Goal: Task Accomplishment & Management: Complete application form

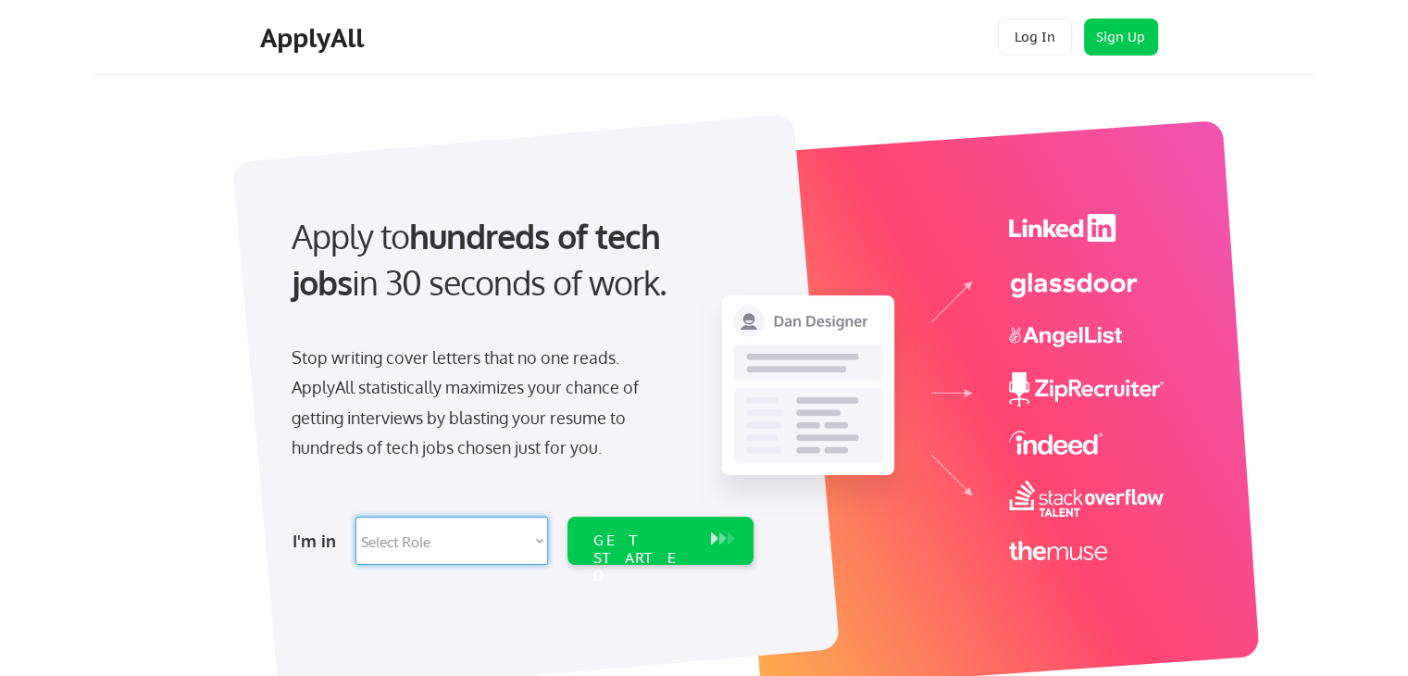
click at [459, 542] on select "Select Role Software Engineering Product Management Customer Success Sales UI/U…" at bounding box center [451, 540] width 193 height 48
select select ""sales0""
click at [355, 516] on select "Select Role Software Engineering Product Management Customer Success Sales UI/U…" at bounding box center [451, 540] width 193 height 48
select select ""sales0""
click at [707, 549] on div "GET STARTED" at bounding box center [660, 540] width 186 height 48
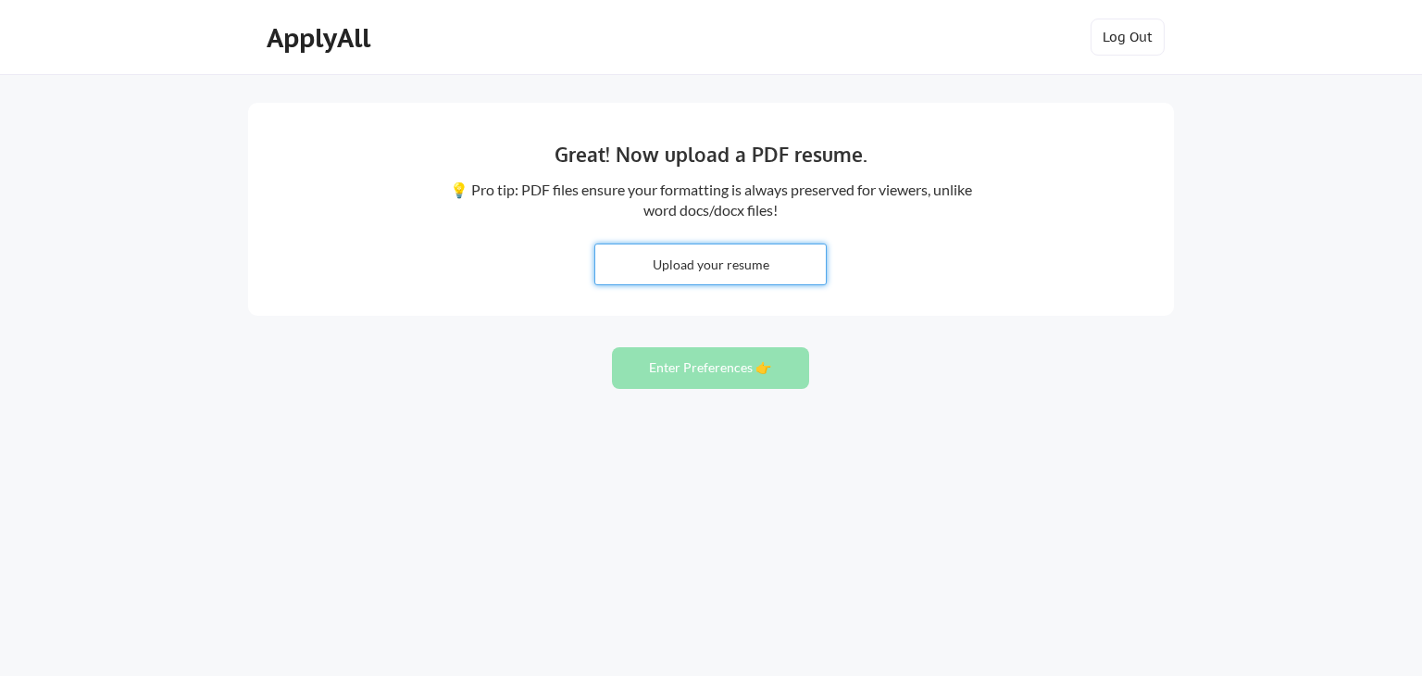
click at [692, 280] on input "file" at bounding box center [710, 264] width 230 height 40
type input "C:\fakepath\Ali Qadeer.pdf"
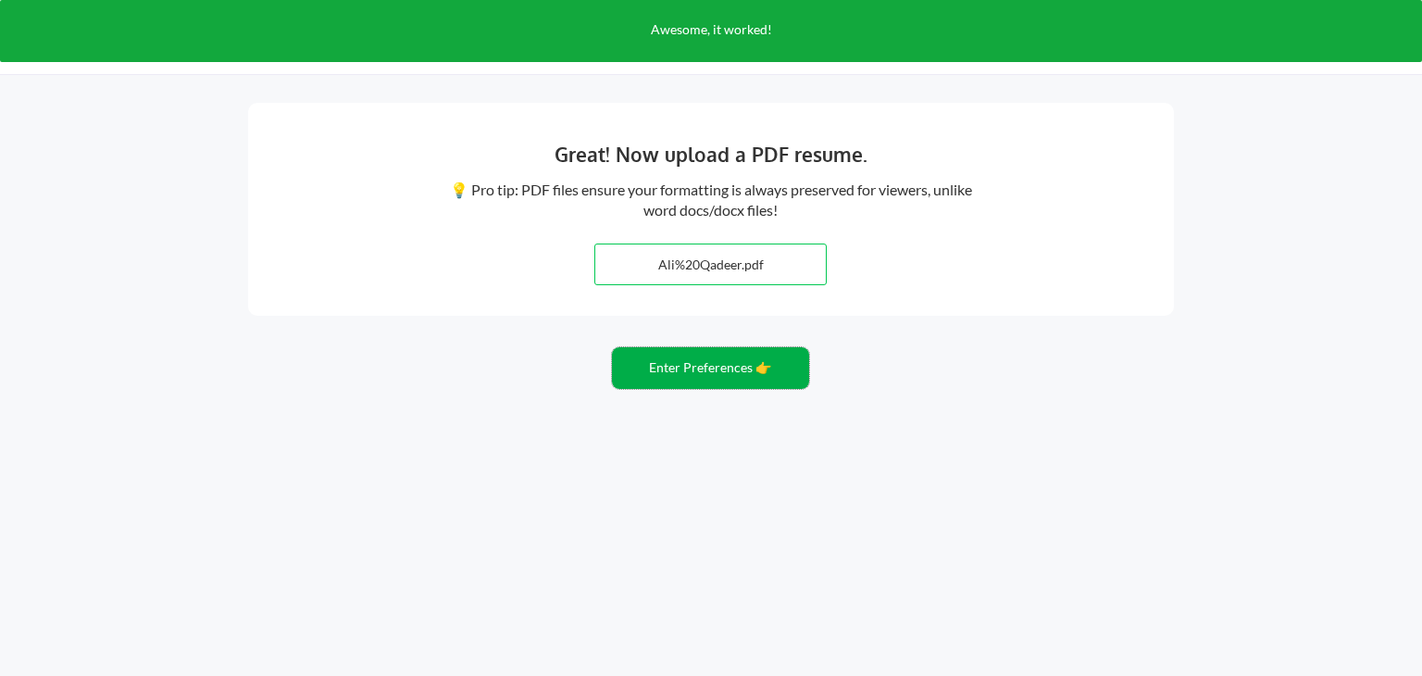
click at [681, 364] on button "Enter Preferences 👉" at bounding box center [710, 368] width 197 height 42
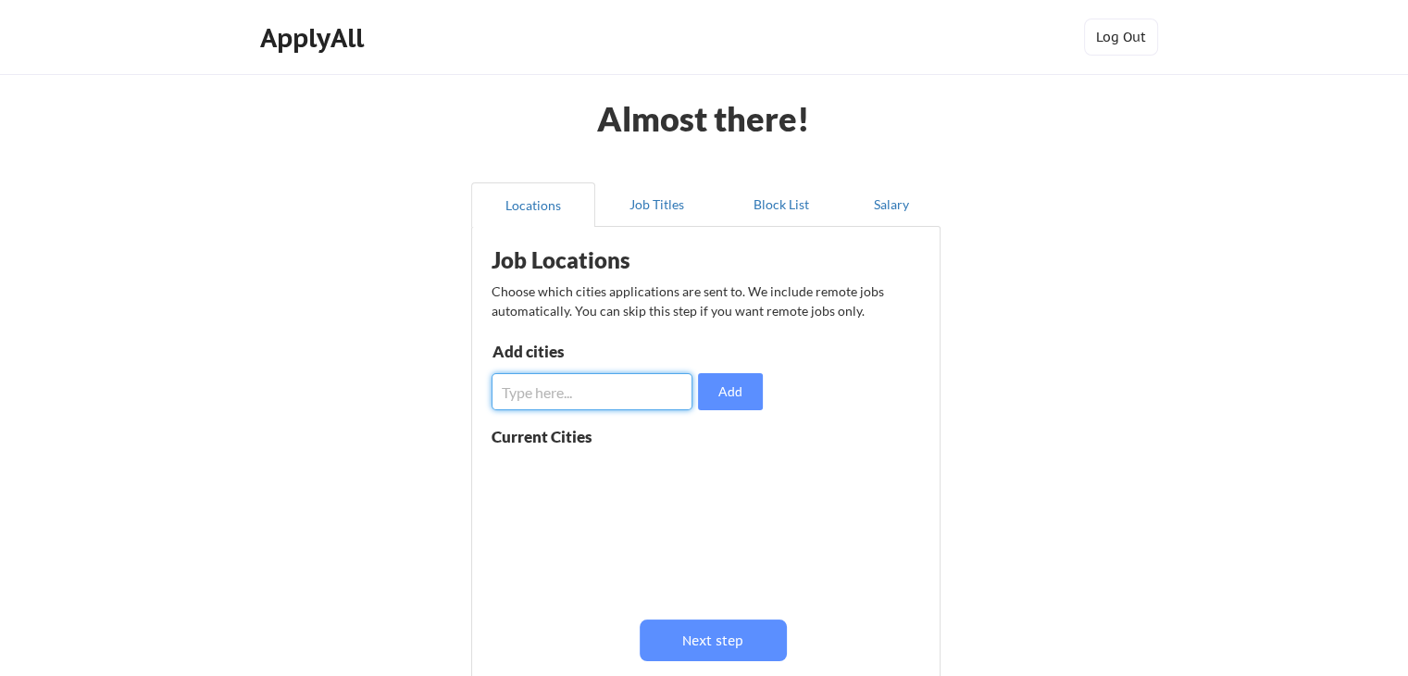
click at [559, 386] on input "input" at bounding box center [591, 391] width 201 height 37
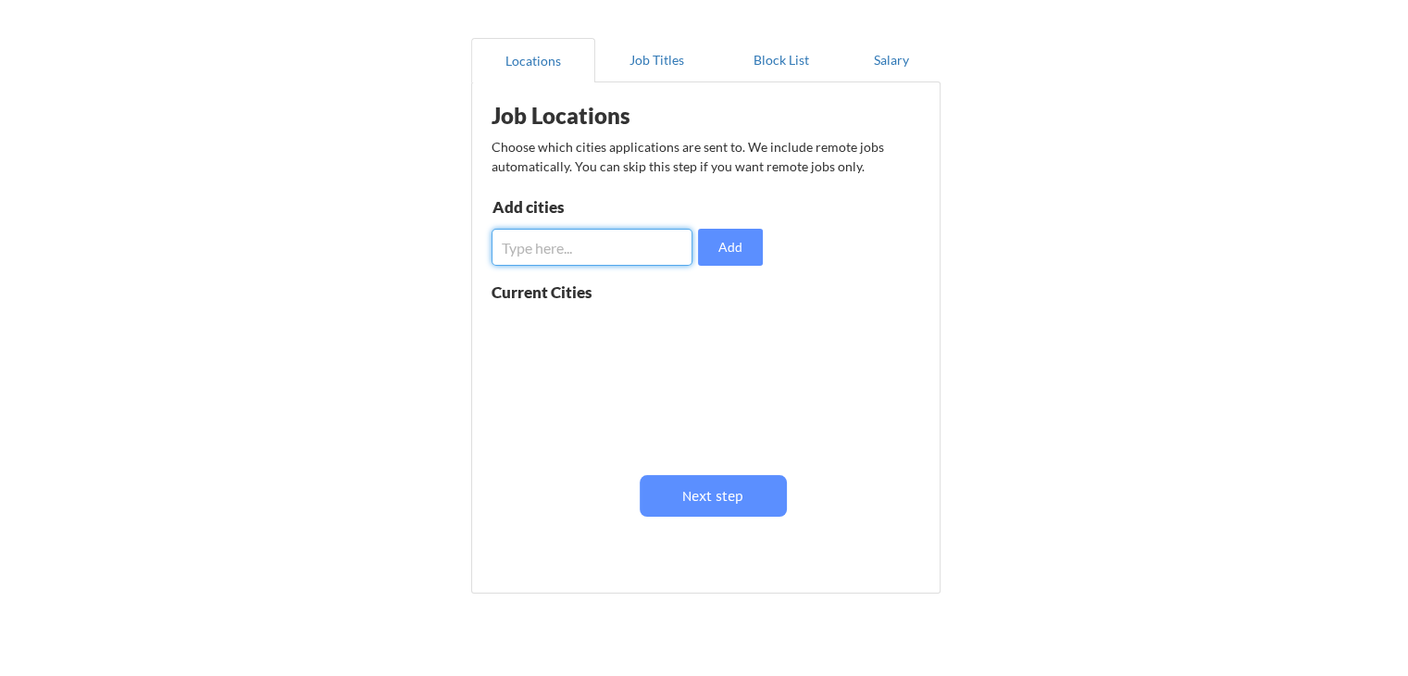
scroll to position [231, 0]
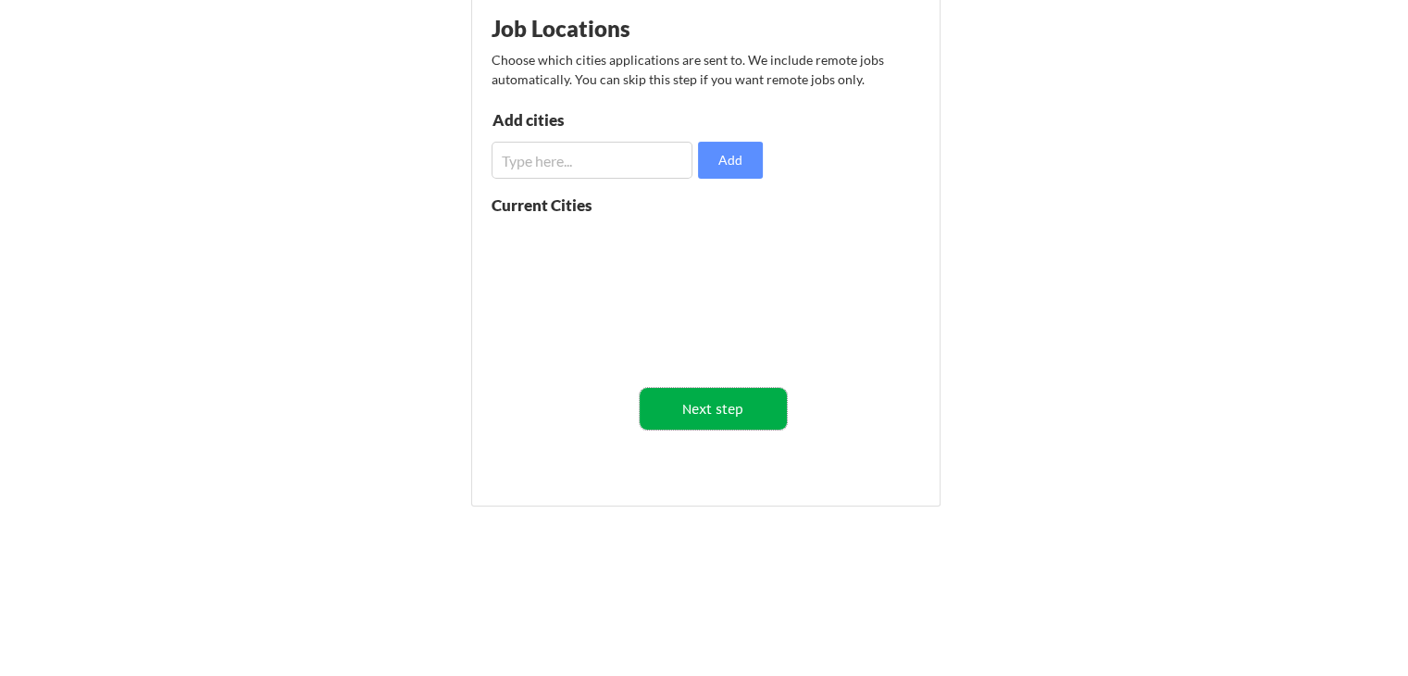
click at [741, 415] on button "Next step" at bounding box center [713, 409] width 147 height 42
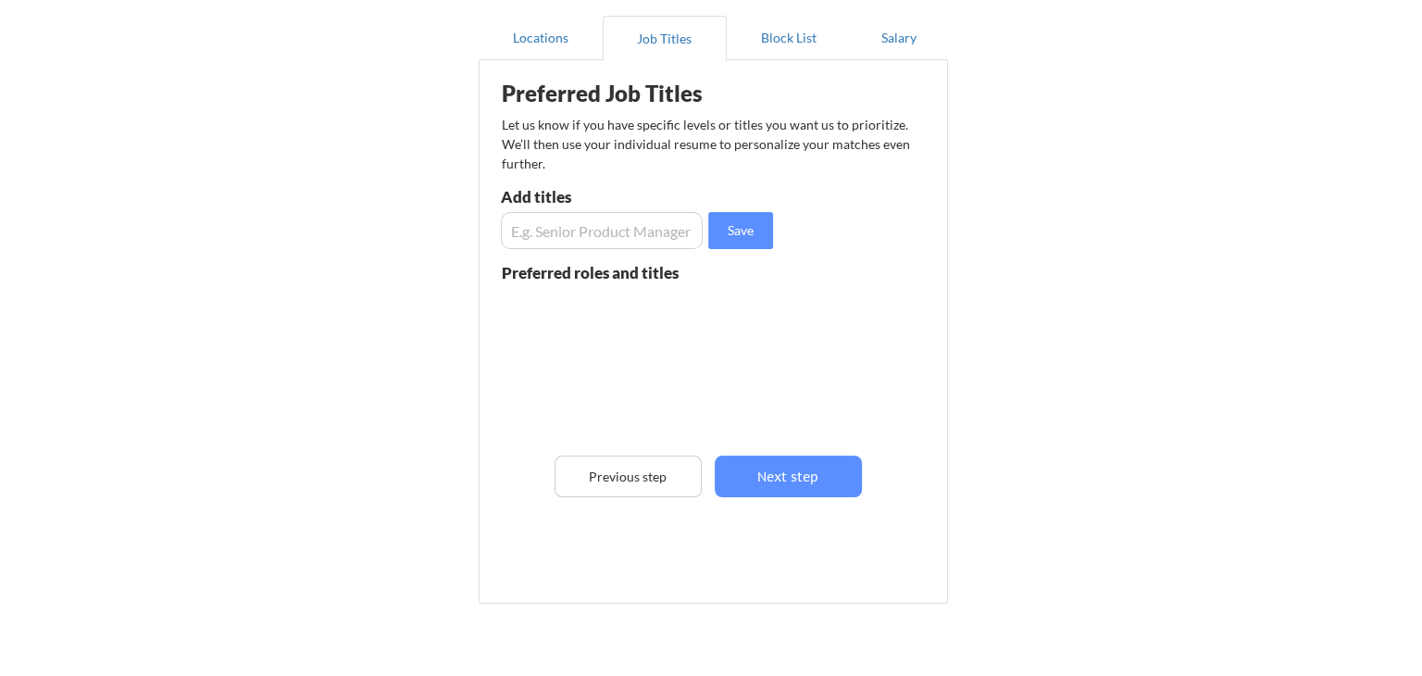
scroll to position [166, 0]
click at [787, 481] on button "Next step" at bounding box center [780, 477] width 147 height 42
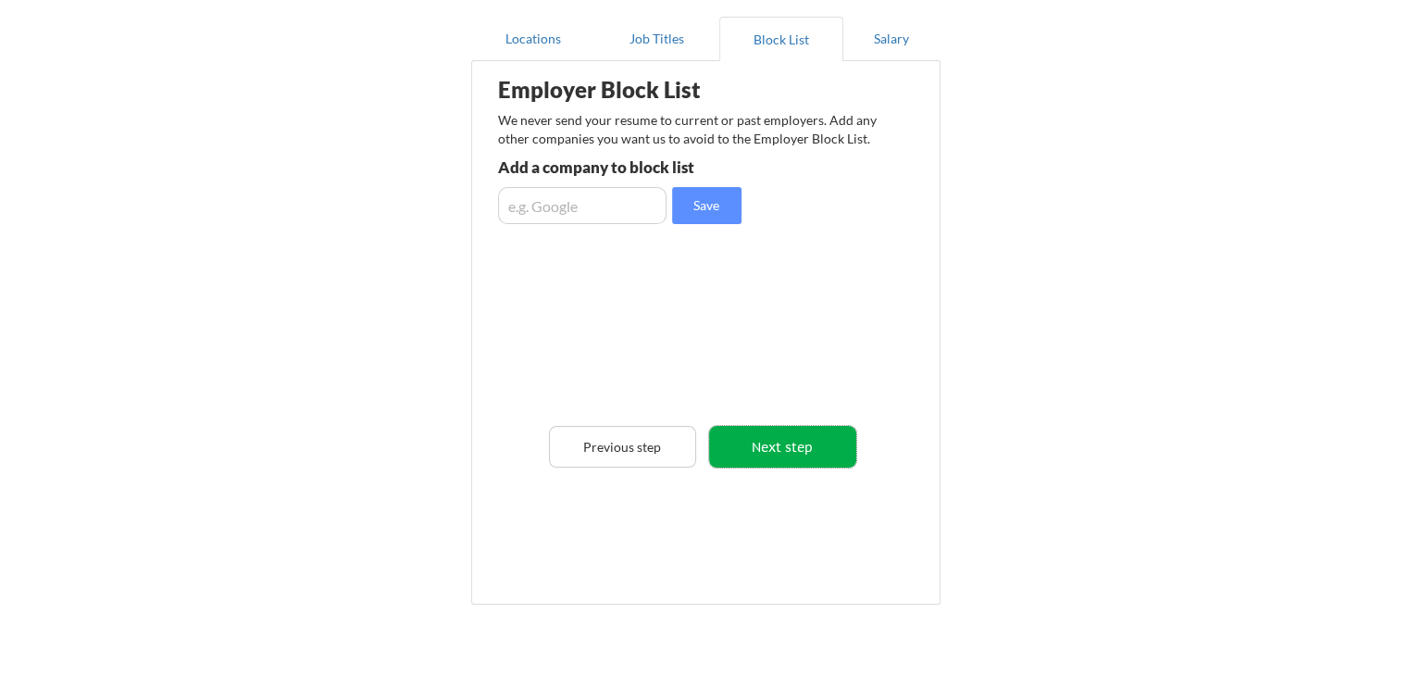
click at [778, 441] on button "Next step" at bounding box center [782, 447] width 147 height 42
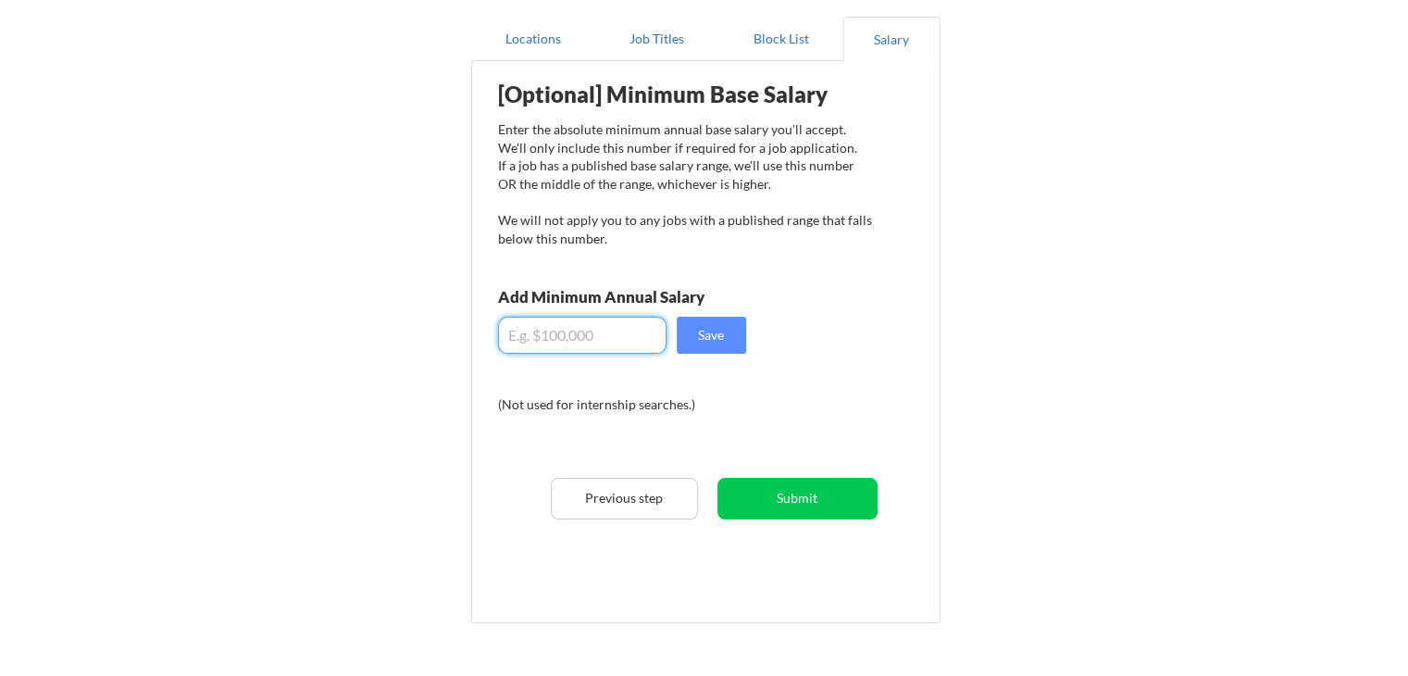
click at [566, 333] on input "input" at bounding box center [582, 335] width 168 height 37
type input "$24,000"
click at [727, 340] on button "Save" at bounding box center [711, 335] width 69 height 37
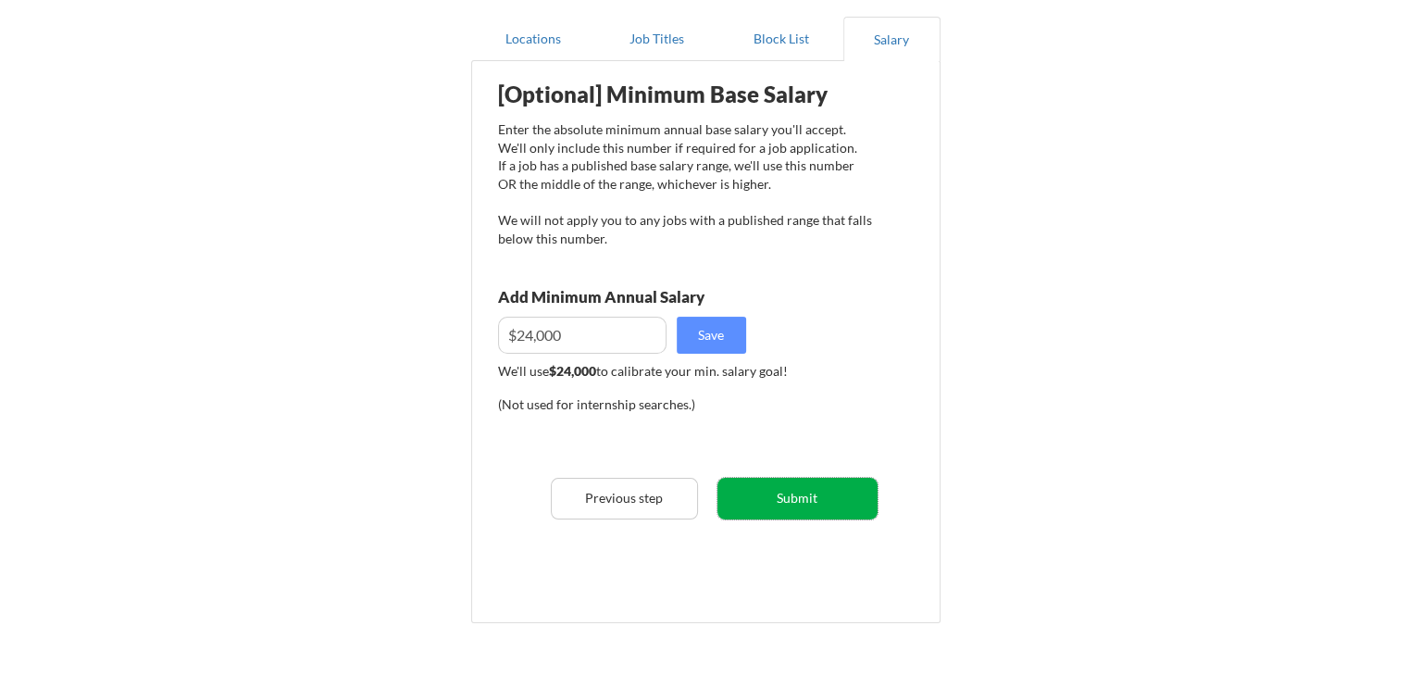
click at [793, 499] on button "Submit" at bounding box center [797, 499] width 160 height 42
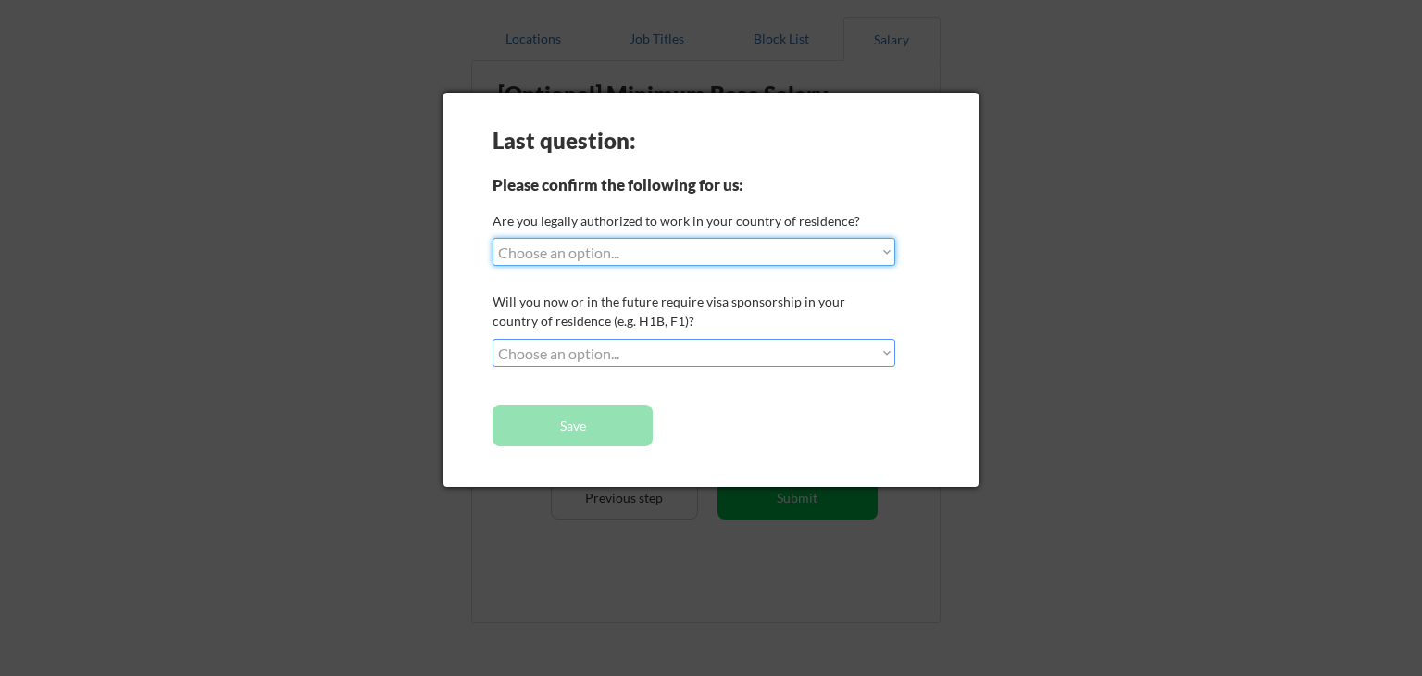
click at [699, 256] on select "Choose an option... Yes, I am a US Citizen Yes, I am a Canadian Citizen Yes, I …" at bounding box center [693, 252] width 403 height 28
click at [492, 238] on select "Choose an option... Yes, I am a US Citizen Yes, I am a Canadian Citizen Yes, I …" at bounding box center [693, 252] width 403 height 28
click at [648, 253] on select "Choose an option... Yes, I am a US Citizen Yes, I am a Canadian Citizen Yes, I …" at bounding box center [693, 252] width 403 height 28
click at [492, 238] on select "Choose an option... Yes, I am a US Citizen Yes, I am a Canadian Citizen Yes, I …" at bounding box center [693, 252] width 403 height 28
click at [590, 253] on select "Choose an option... Yes, I am a US Citizen Yes, I am a Canadian Citizen Yes, I …" at bounding box center [693, 252] width 403 height 28
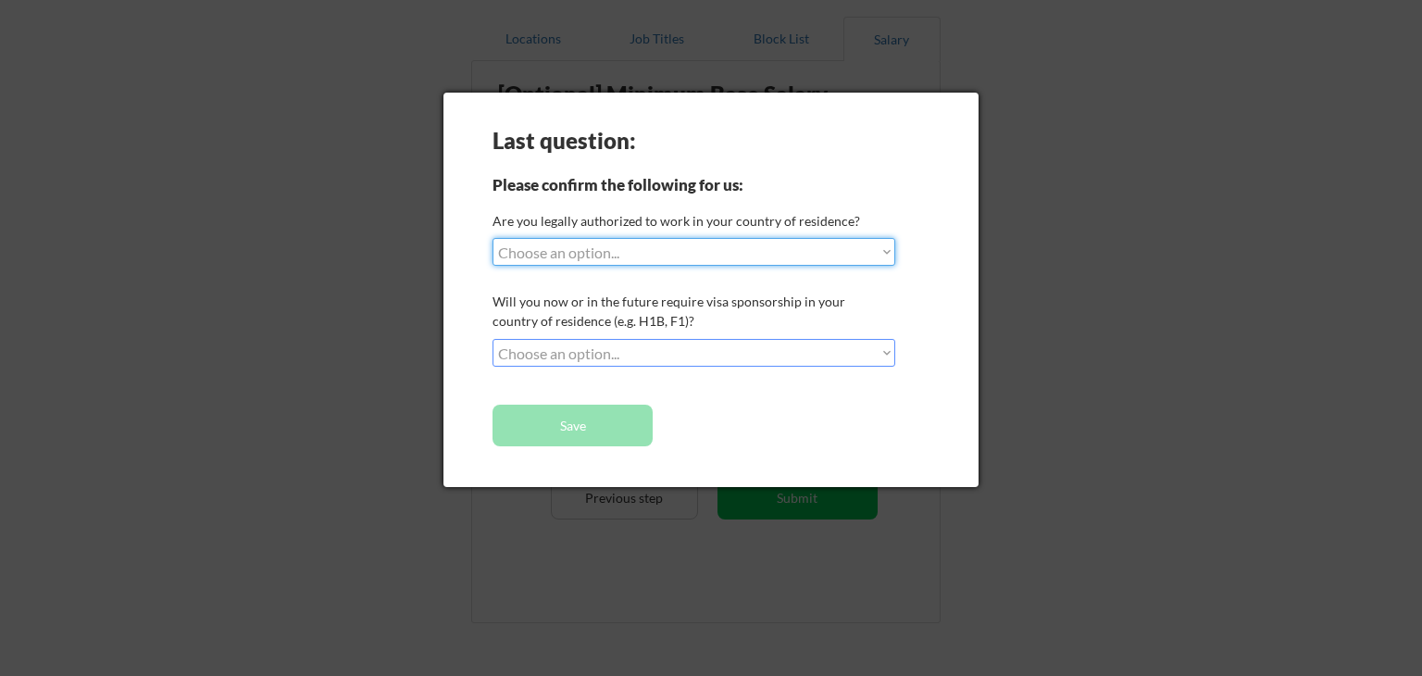
select select ""yes__i_am_a_us_citizen""
click at [492, 238] on select "Choose an option... Yes, I am a US Citizen Yes, I am a Canadian Citizen Yes, I …" at bounding box center [693, 252] width 403 height 28
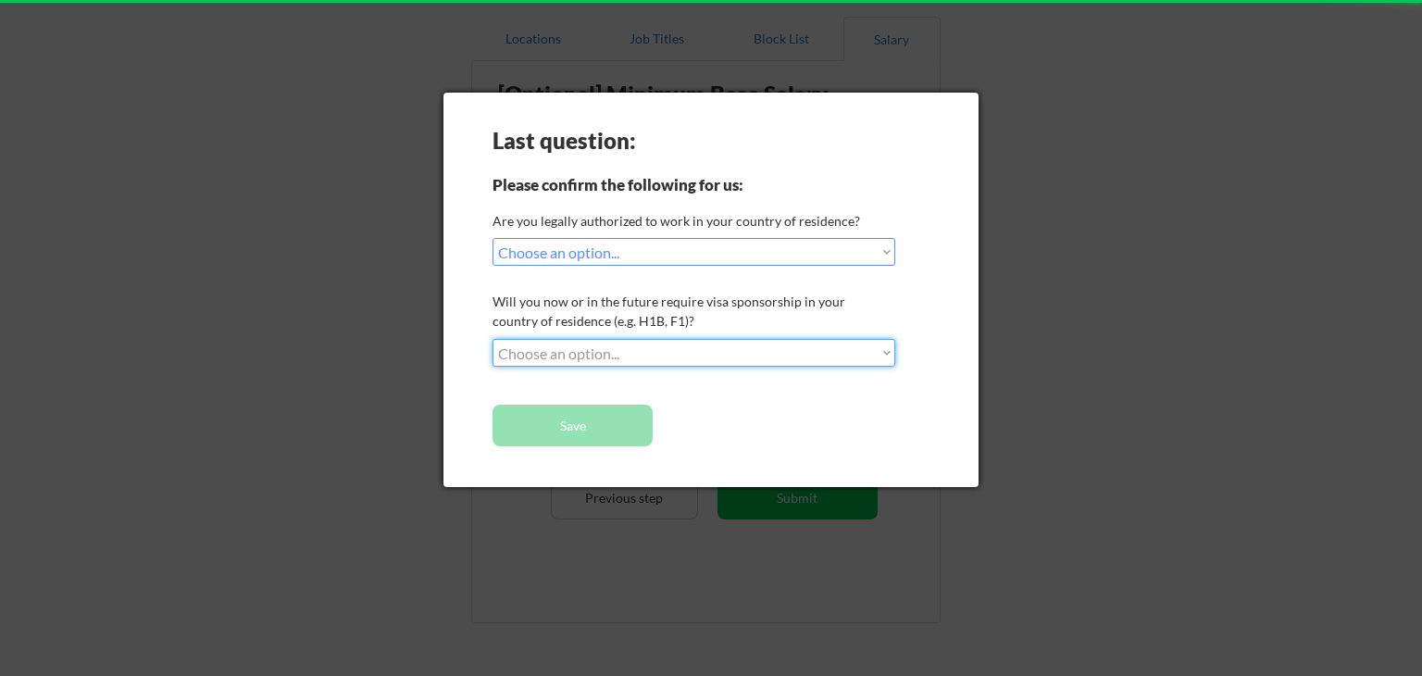
click at [586, 348] on select "Choose an option... No, I will not need sponsorship Yes, I will need sponsorship" at bounding box center [693, 353] width 403 height 28
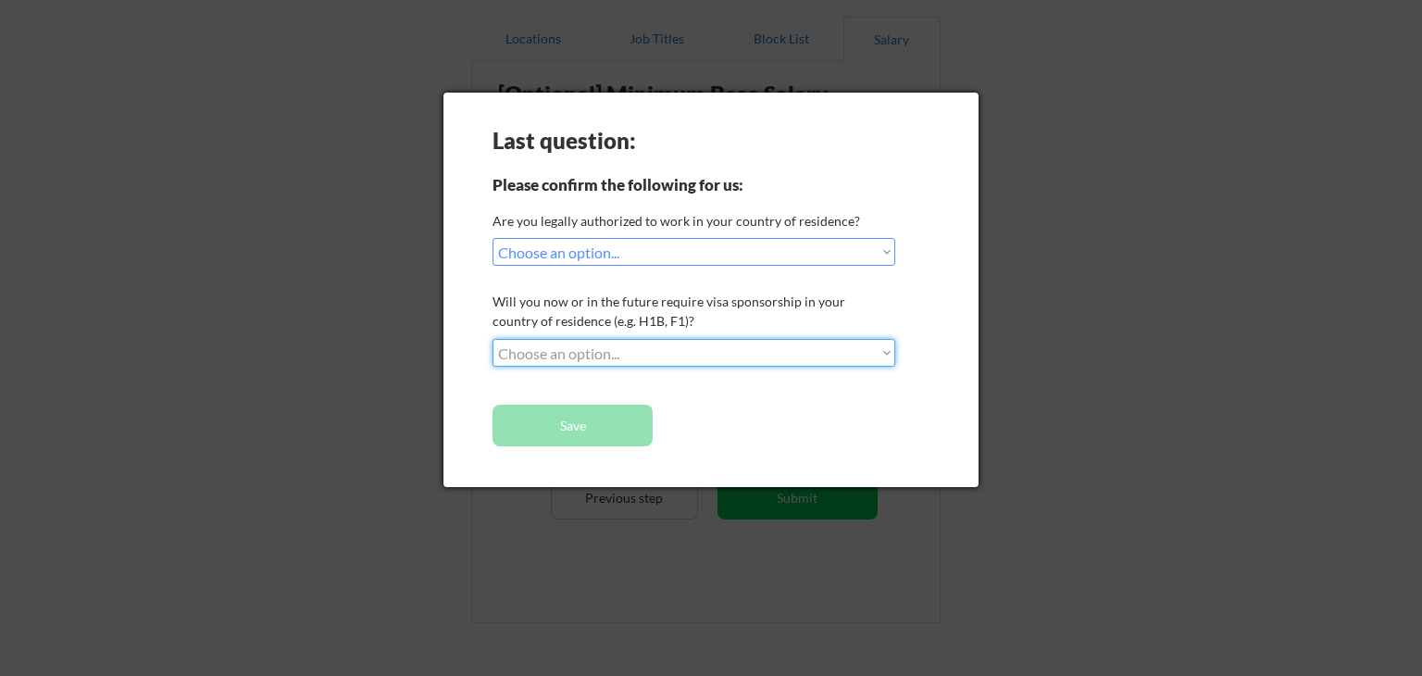
select select ""no__i_will_not_need_sponsorship""
click at [492, 339] on select "Choose an option... No, I will not need sponsorship Yes, I will need sponsorship" at bounding box center [693, 353] width 403 height 28
click at [588, 423] on button "Save" at bounding box center [572, 425] width 160 height 42
